Goal: Task Accomplishment & Management: Complete application form

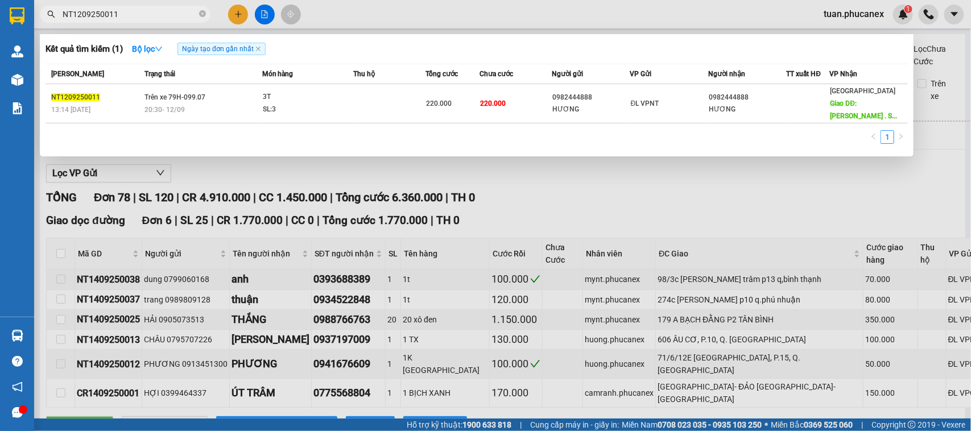
scroll to position [142, 0]
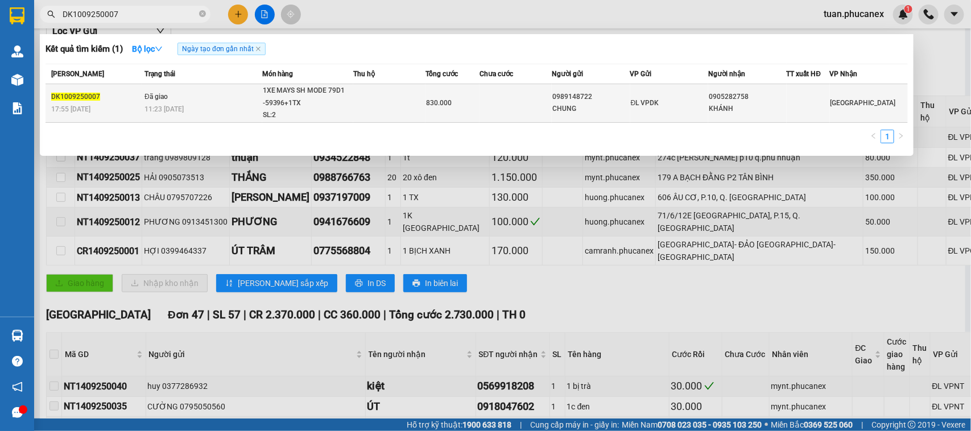
type input "DK1009250007"
click at [519, 118] on td at bounding box center [516, 103] width 72 height 39
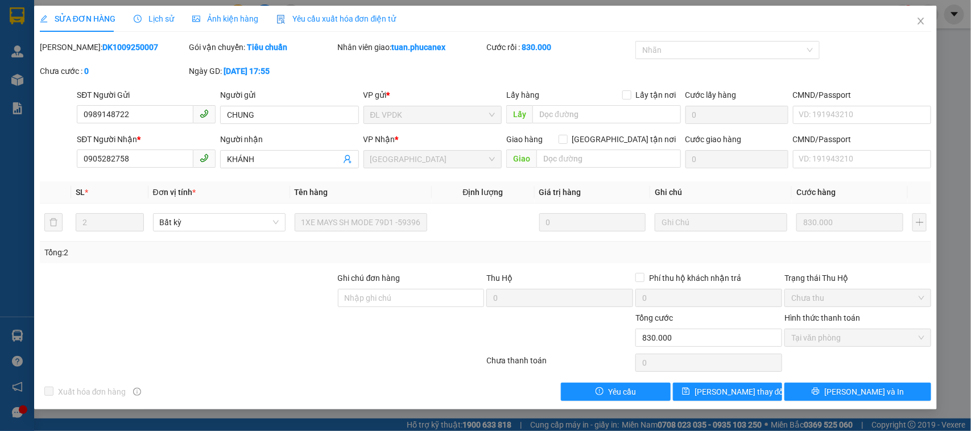
type input "0989148722"
type input "CHUNG"
type input "0905282758"
type input "KHÁNH"
type input "830.000"
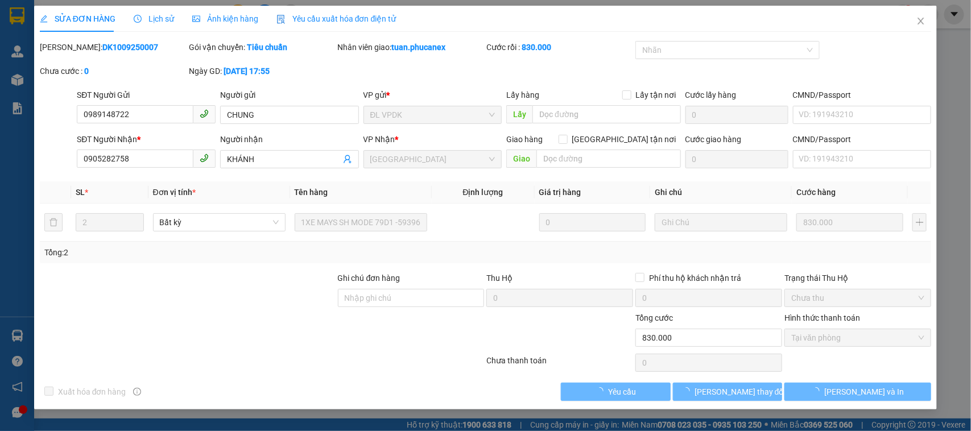
click at [152, 21] on span "Lịch sử" at bounding box center [154, 18] width 40 height 9
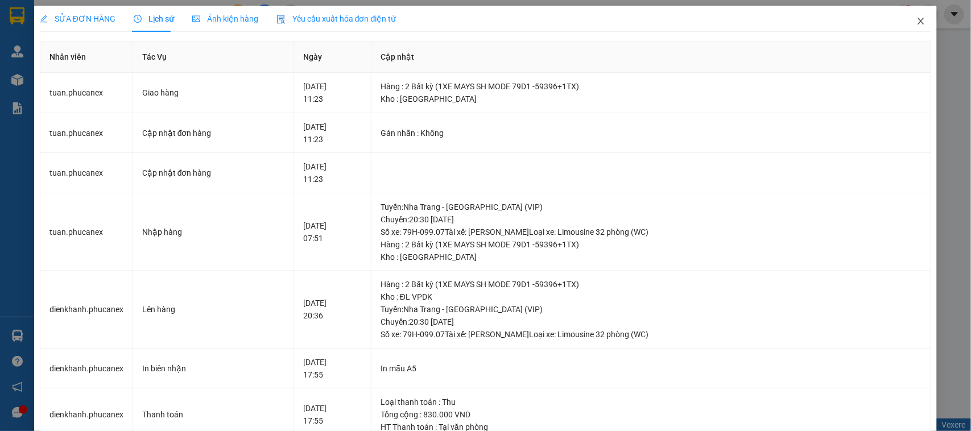
click at [916, 16] on icon "close" at bounding box center [920, 20] width 9 height 9
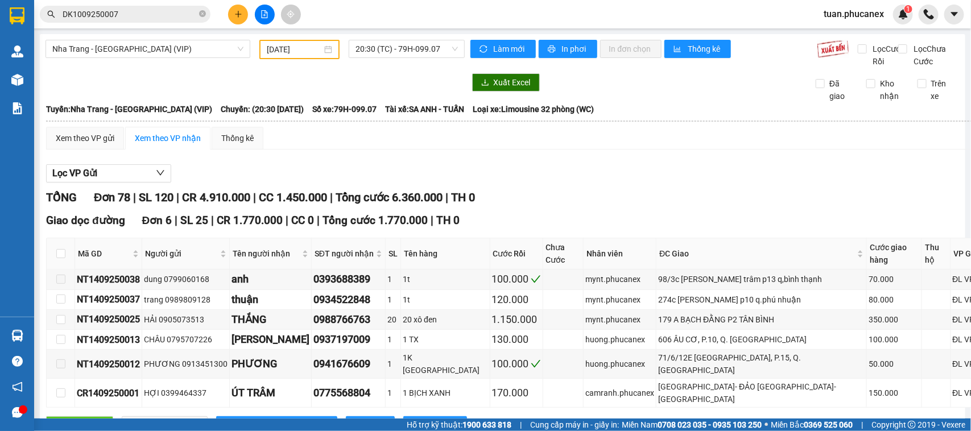
click at [135, 18] on input "DK1009250007" at bounding box center [130, 14] width 134 height 13
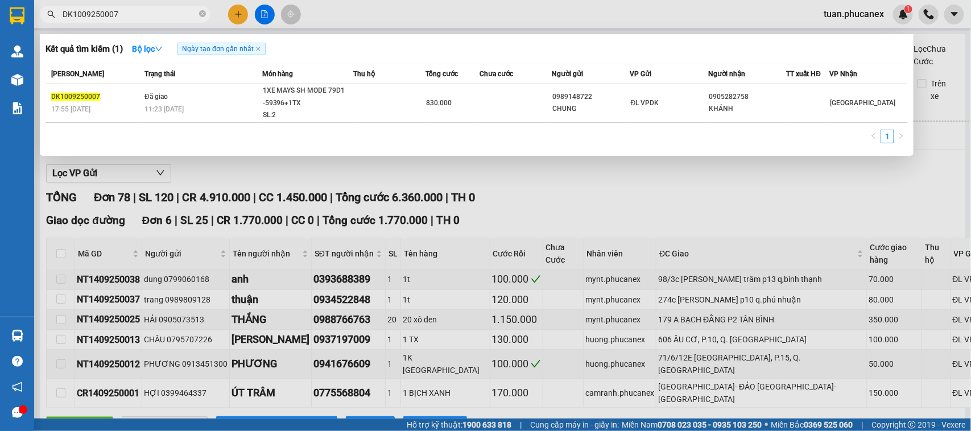
click at [135, 18] on input "DK1009250007" at bounding box center [130, 14] width 134 height 13
paste input "NT1808250015"
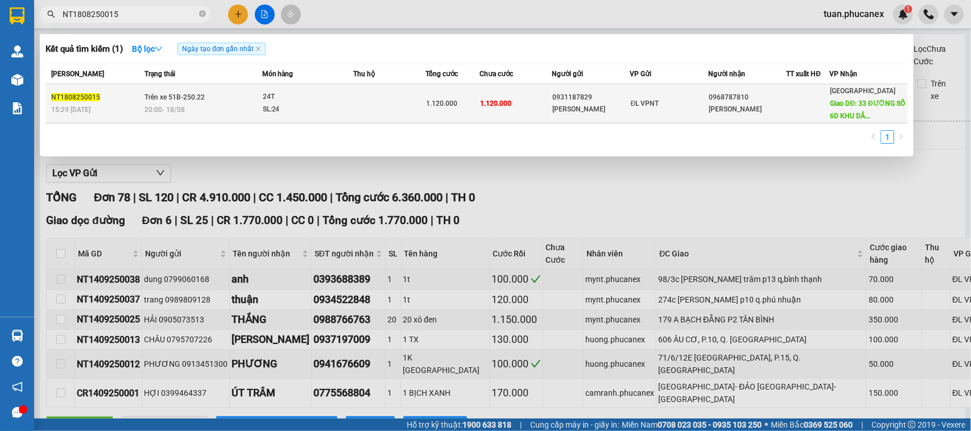
type input "NT1808250015"
click at [747, 114] on div "[PERSON_NAME]" at bounding box center [747, 110] width 77 height 12
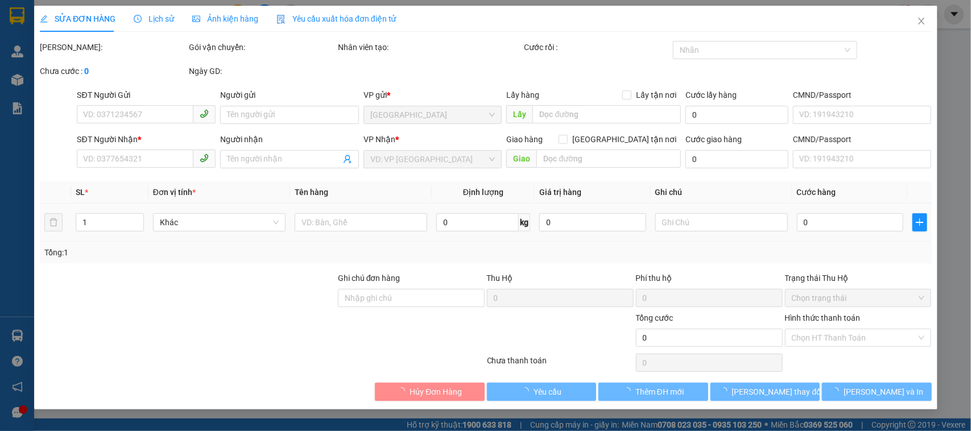
type input "0931187829"
type input "[PERSON_NAME]"
type input "0968787810"
type input "[PERSON_NAME]"
type input "33 ĐƯỜNG SỐ 6D KHU DÂN CƯ [GEOGRAPHIC_DATA]"
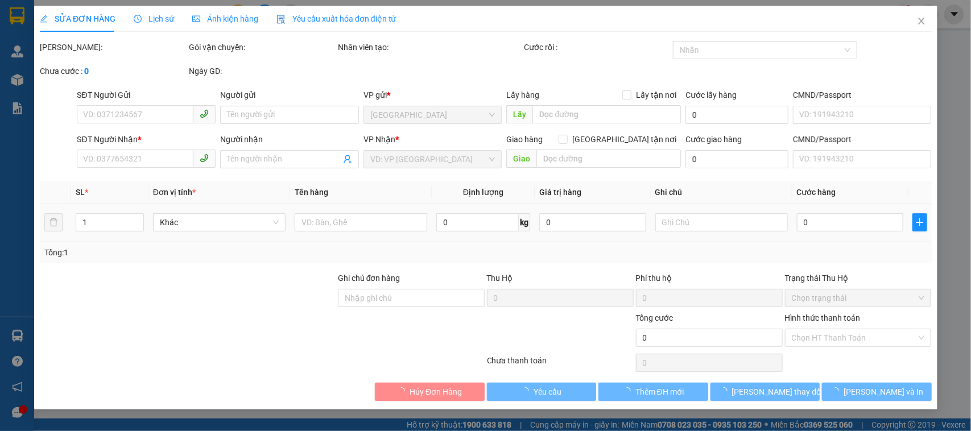
type input "400.000"
type input "1.120.000"
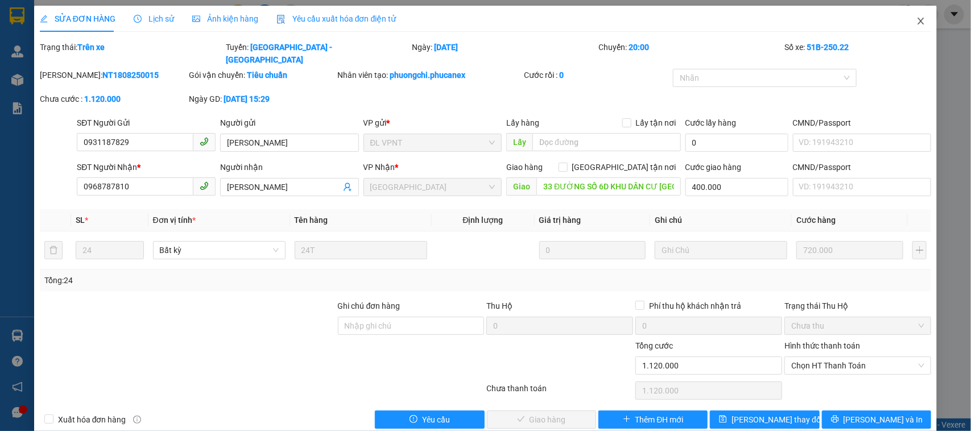
click at [916, 20] on icon "close" at bounding box center [920, 20] width 9 height 9
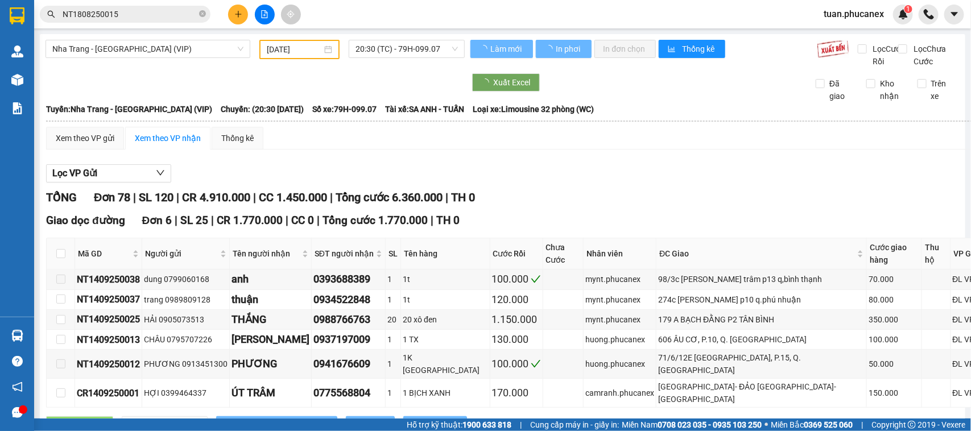
click at [137, 20] on span "NT1808250015" at bounding box center [125, 14] width 171 height 17
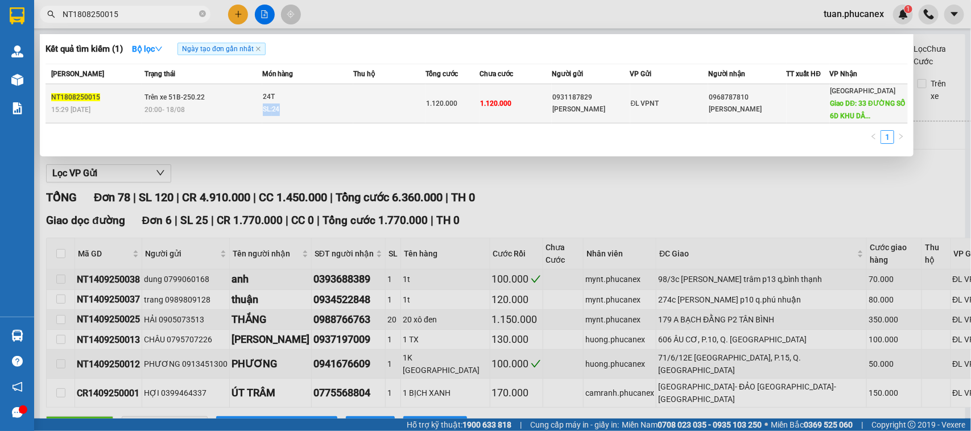
click at [334, 102] on span "24T SL: 24" at bounding box center [308, 103] width 90 height 24
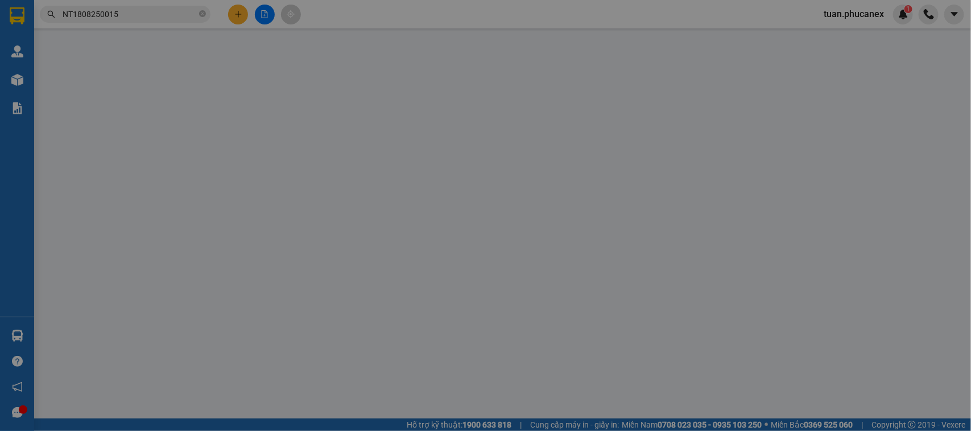
type input "0931187829"
type input "[PERSON_NAME]"
type input "0968787810"
type input "[PERSON_NAME]"
type input "33 ĐƯỜNG SỐ 6D KHU DÂN CƯ [GEOGRAPHIC_DATA]"
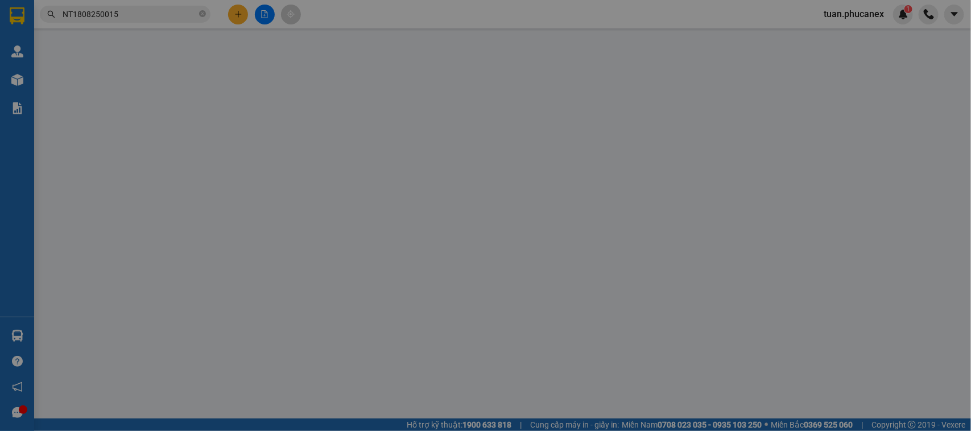
type input "400.000"
type input "1.120.000"
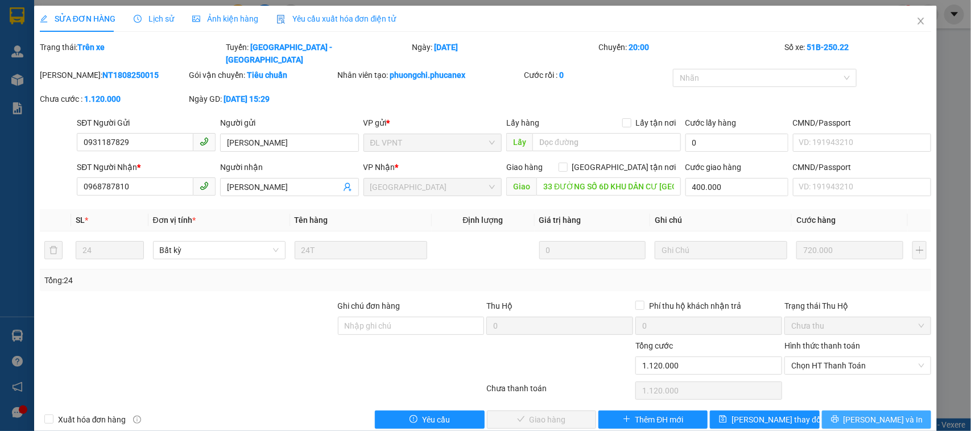
click at [836, 411] on button "[PERSON_NAME] và In" at bounding box center [876, 420] width 109 height 18
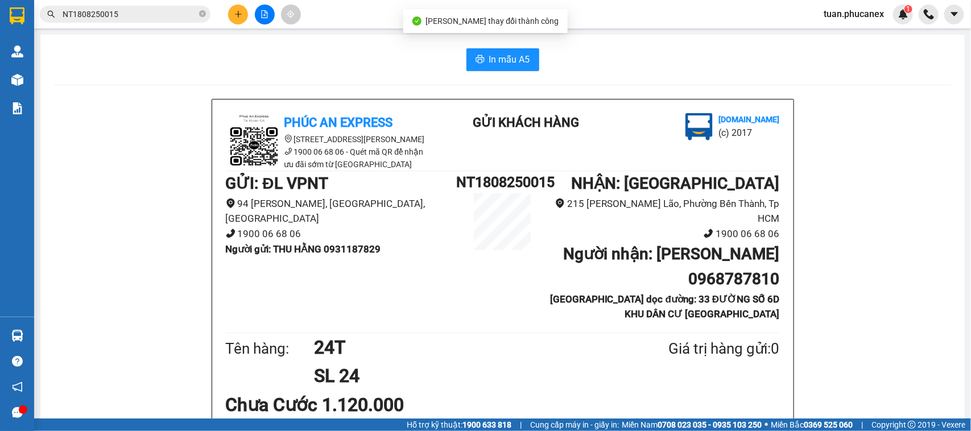
scroll to position [71, 0]
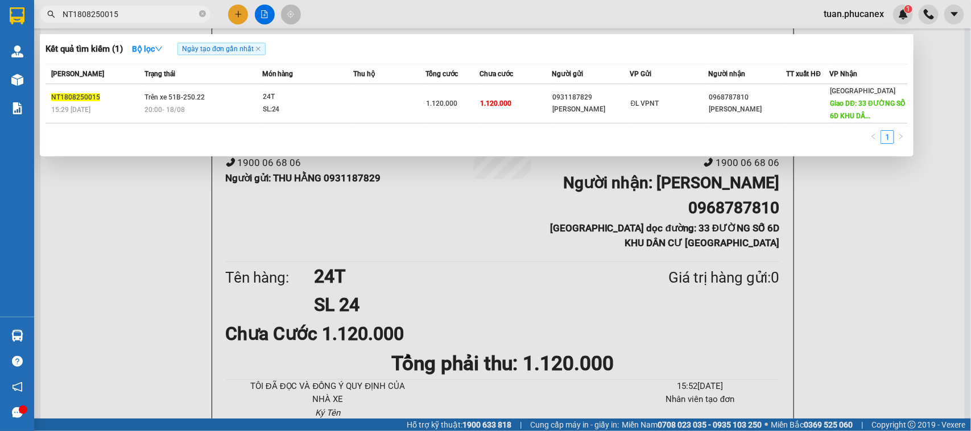
click at [139, 19] on input "NT1808250015" at bounding box center [130, 14] width 134 height 13
click at [144, 22] on span "NT1808250015" at bounding box center [125, 14] width 171 height 17
click at [141, 15] on input "NT1808250015" at bounding box center [130, 14] width 134 height 13
type input "B"
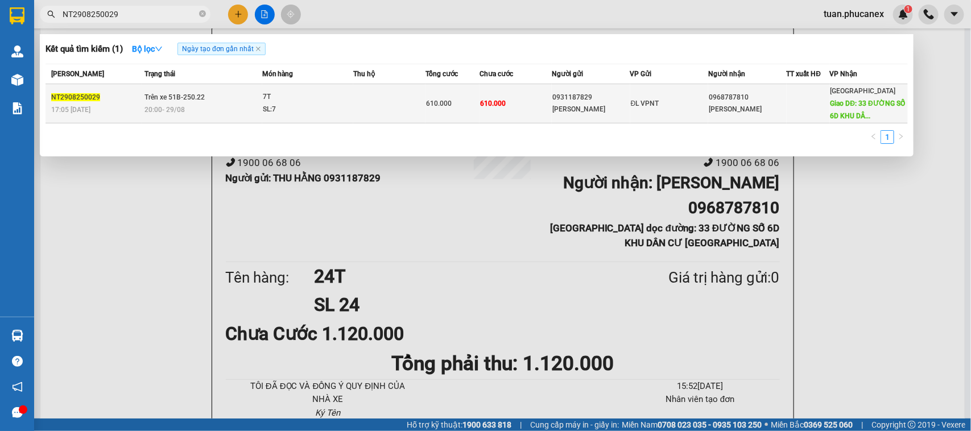
type input "NT2908250029"
click at [699, 101] on div "ĐL VPNT" at bounding box center [669, 103] width 77 height 13
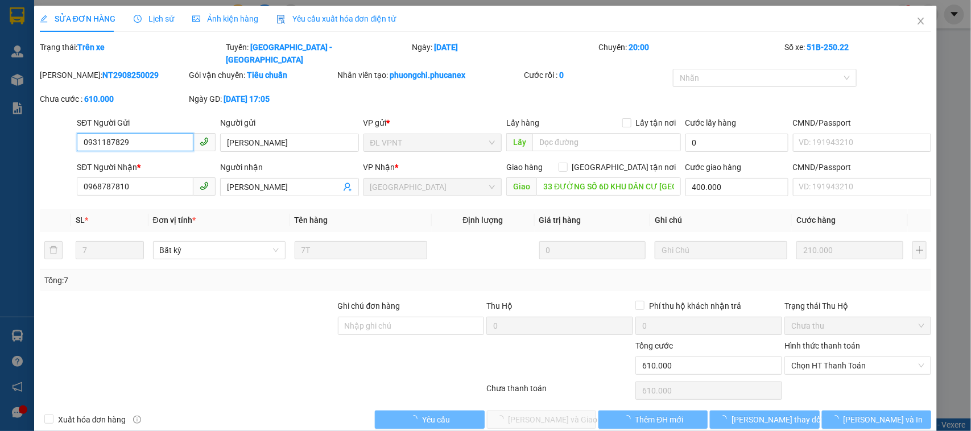
type input "0931187829"
type input "[PERSON_NAME]"
type input "0968787810"
type input "[PERSON_NAME]"
type input "33 ĐƯỜNG SỐ 6D KHU DÂN CƯ [GEOGRAPHIC_DATA]"
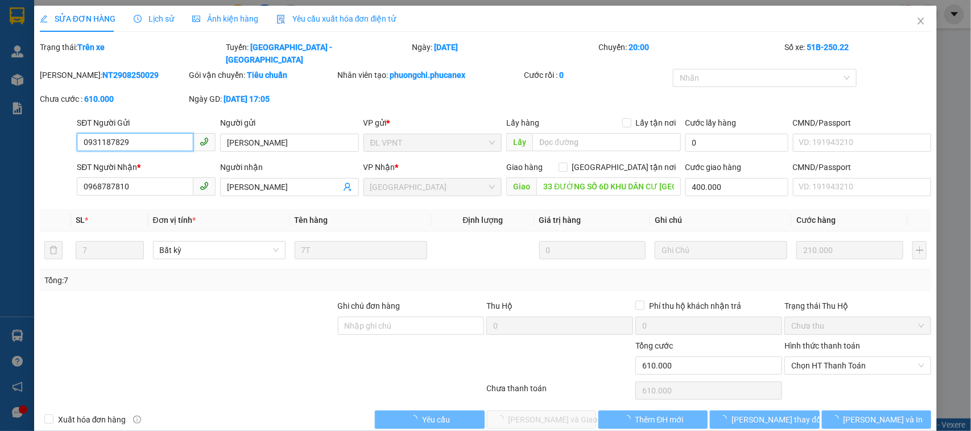
type input "400.000"
type input "610.000"
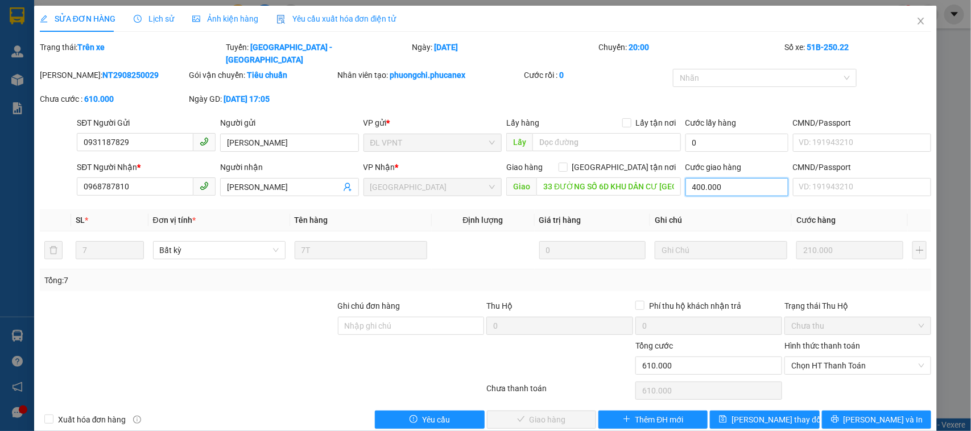
click at [743, 178] on input "400.000" at bounding box center [736, 187] width 103 height 18
click at [654, 177] on input "33 ĐƯỜNG SỐ 6D KHU DÂN CƯ [GEOGRAPHIC_DATA]" at bounding box center [608, 186] width 144 height 18
click at [916, 20] on icon "close" at bounding box center [920, 20] width 9 height 9
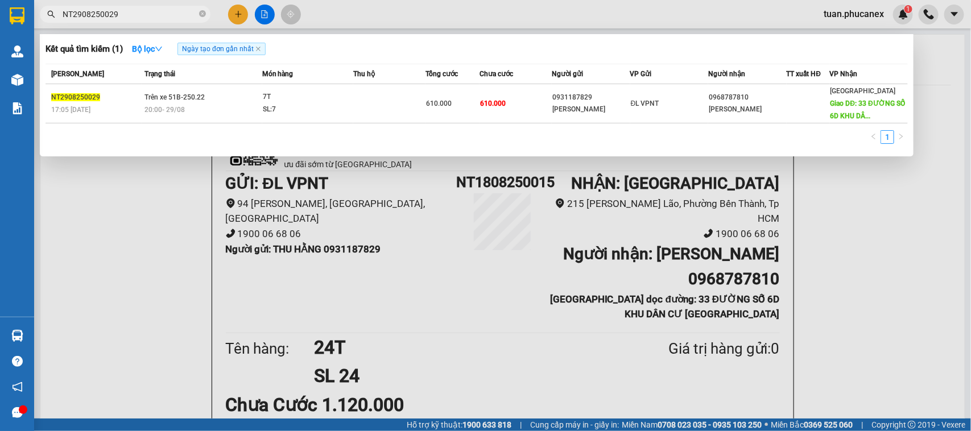
click at [171, 20] on input "NT2908250029" at bounding box center [130, 14] width 134 height 13
paste input "8"
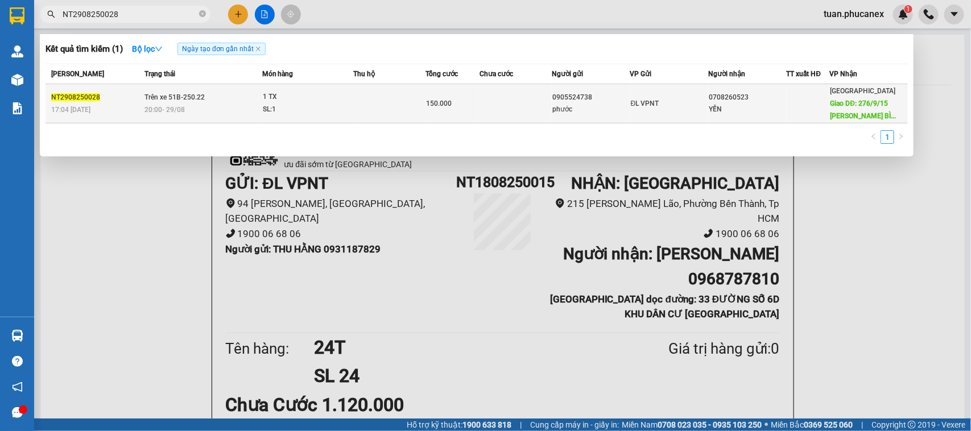
type input "NT2908250028"
click at [695, 115] on td "ĐL VPNT" at bounding box center [669, 103] width 78 height 39
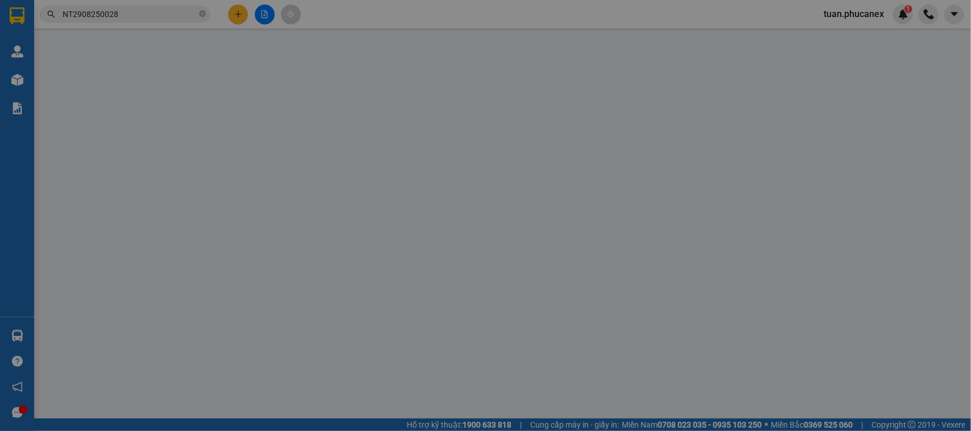
type input "0905524738"
type input "phước"
type input "0708260523"
type input "YẾN"
type input "276/9/15 MÃ LÒ, P. [GEOGRAPHIC_DATA] A, Q. [GEOGRAPHIC_DATA]"
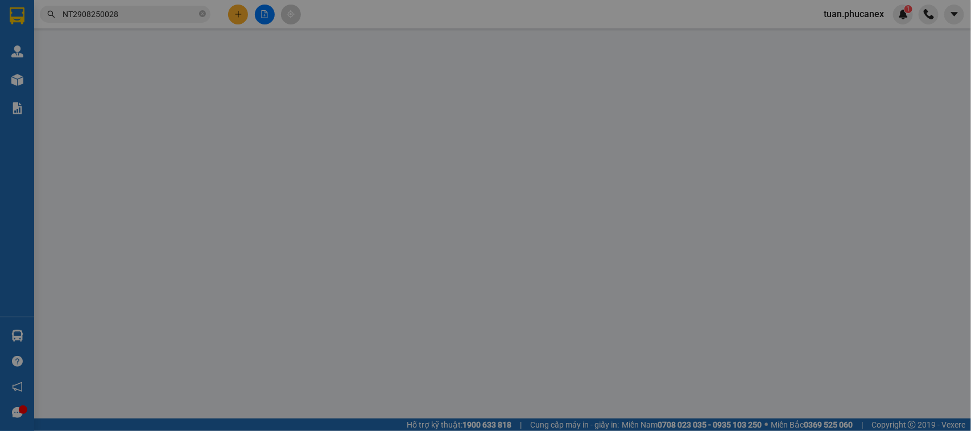
type input "120.000"
type input "150.000"
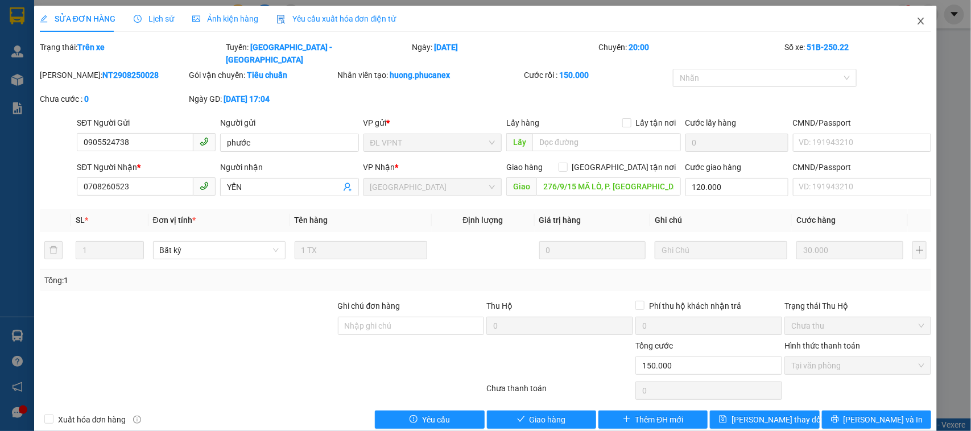
drag, startPoint x: 914, startPoint y: 22, endPoint x: 738, endPoint y: 26, distance: 175.8
click at [916, 22] on icon "close" at bounding box center [920, 20] width 9 height 9
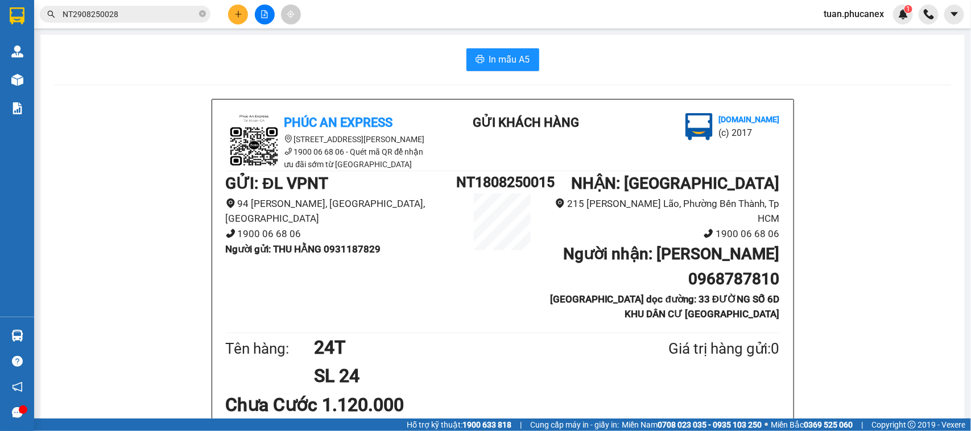
click at [151, 6] on span "NT2908250028" at bounding box center [125, 14] width 171 height 17
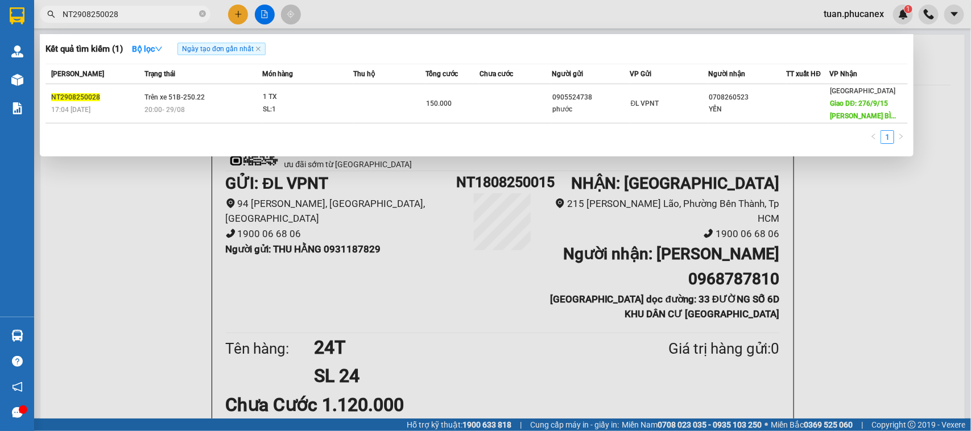
click at [151, 6] on span "NT2908250028" at bounding box center [125, 14] width 171 height 17
click at [152, 10] on input "NT2908250028" at bounding box center [130, 14] width 134 height 13
paste input "0208250030"
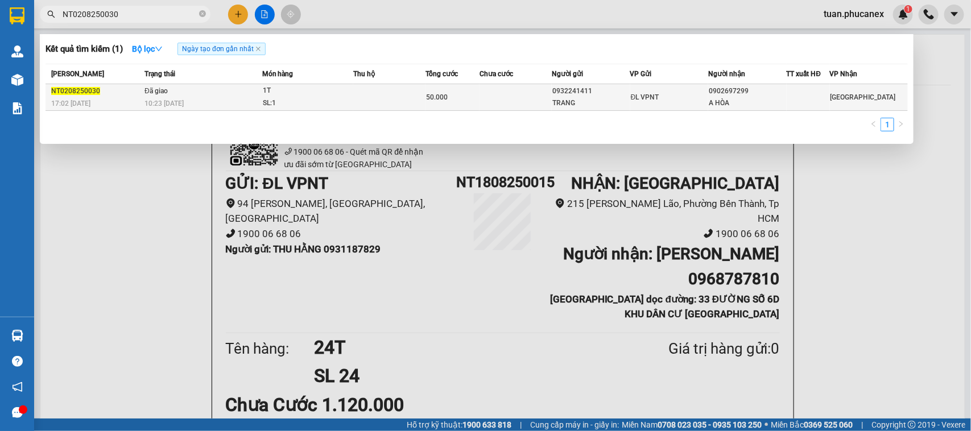
type input "NT0208250030"
click at [684, 100] on div "ĐL VPNT" at bounding box center [669, 97] width 77 height 13
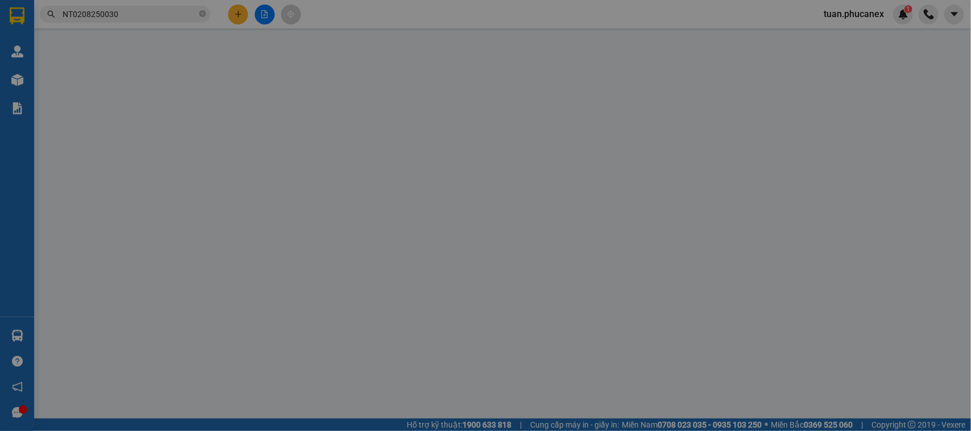
type input "0932241411"
type input "TRANG"
type input "0902697299"
type input "A HÒA"
type input "50.000"
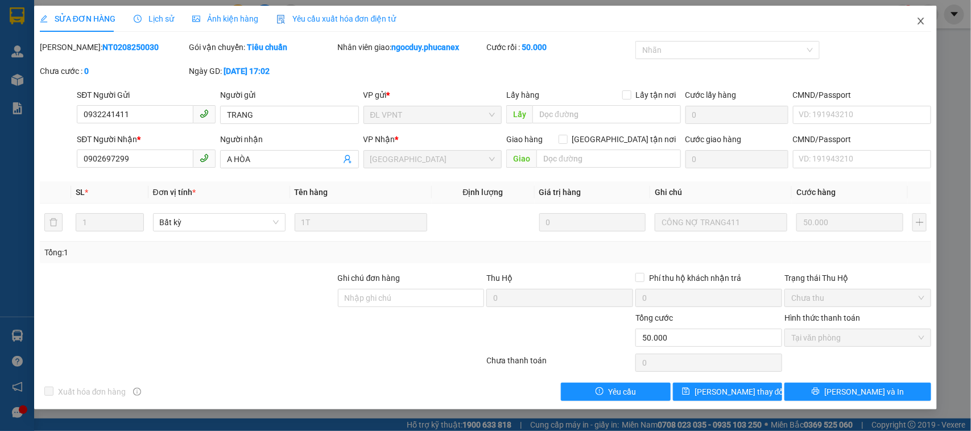
click at [928, 19] on span "Close" at bounding box center [921, 22] width 32 height 32
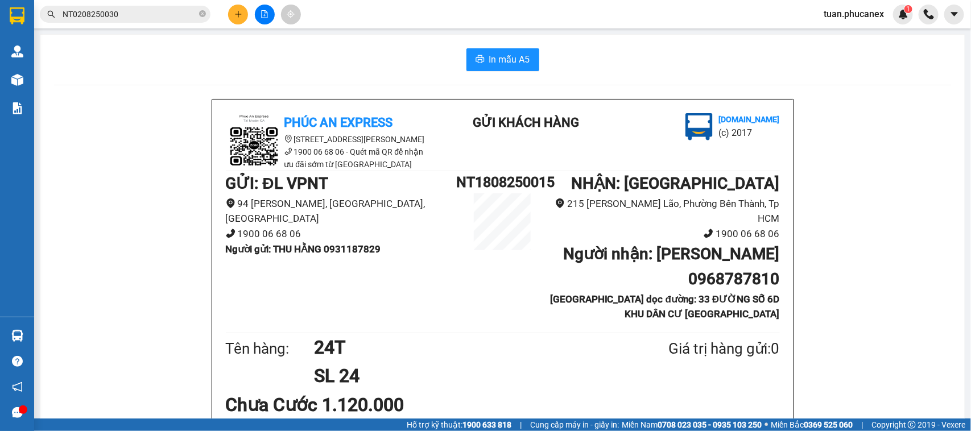
click at [143, 15] on input "NT0208250030" at bounding box center [130, 14] width 134 height 13
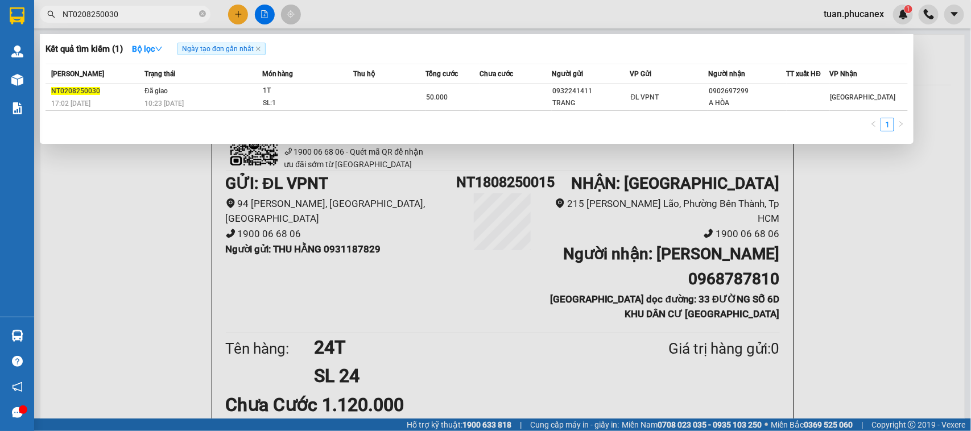
click at [143, 15] on input "NT0208250030" at bounding box center [130, 14] width 134 height 13
paste input "DK0809250004"
type input "DK0809250004"
